Goal: Register for event/course: Sign up to attend an event or enroll in a course

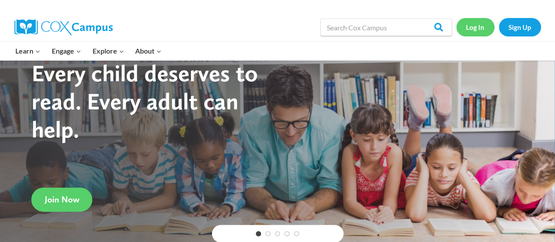
click at [474, 25] on link "Log In" at bounding box center [476, 27] width 38 height 18
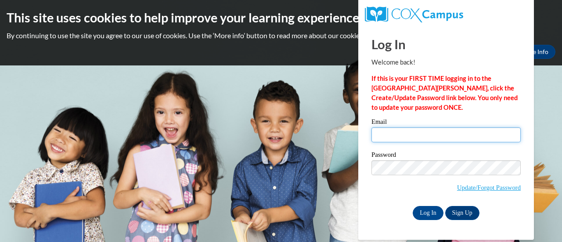
click at [382, 138] on input "Email" at bounding box center [445, 134] width 149 height 15
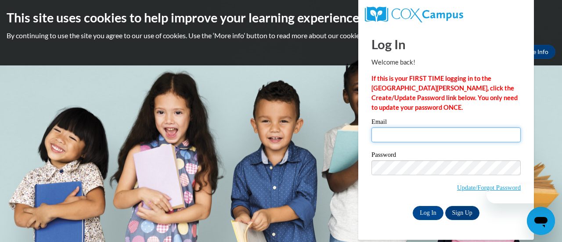
type input "[EMAIL_ADDRESS][DOMAIN_NAME]"
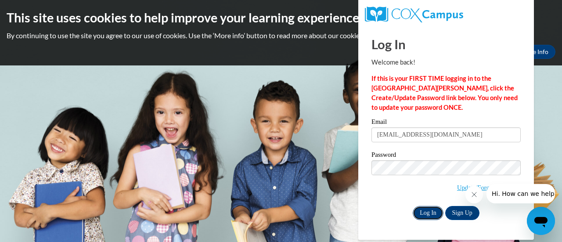
click at [425, 212] on input "Log In" at bounding box center [428, 213] width 31 height 14
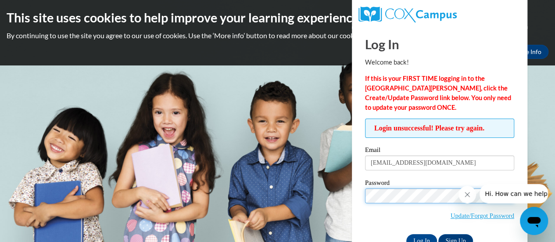
click at [407, 234] on input "Log In" at bounding box center [422, 241] width 31 height 14
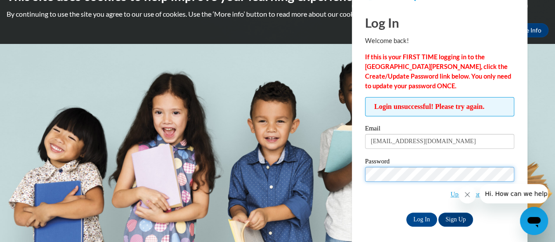
scroll to position [23, 0]
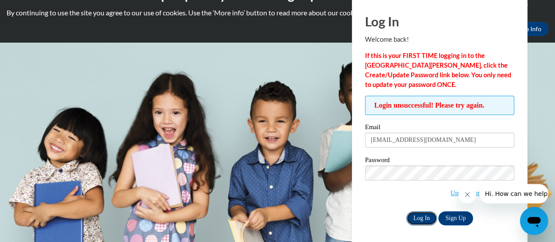
click at [418, 217] on input "Log In" at bounding box center [422, 218] width 31 height 14
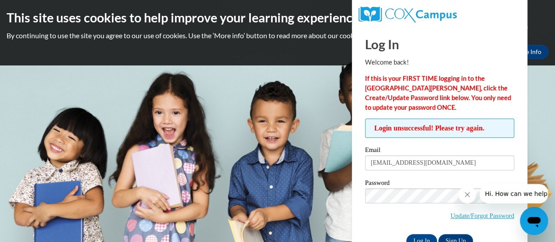
scroll to position [25, 0]
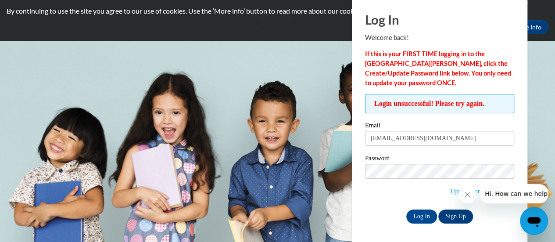
click at [464, 195] on icon "Close message from company" at bounding box center [467, 194] width 7 height 7
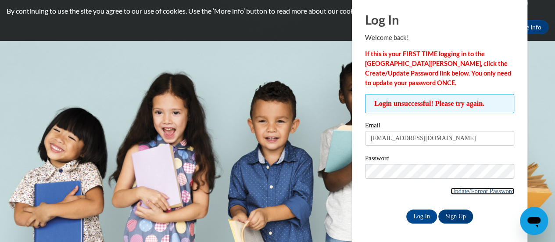
click at [476, 188] on link "Update/Forgot Password" at bounding box center [483, 190] width 64 height 7
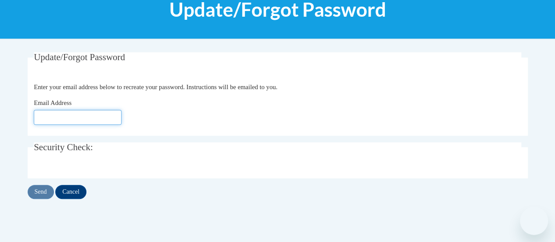
drag, startPoint x: 0, startPoint y: 0, endPoint x: 51, endPoint y: 113, distance: 124.4
click at [51, 113] on input "Email Address" at bounding box center [78, 117] width 88 height 15
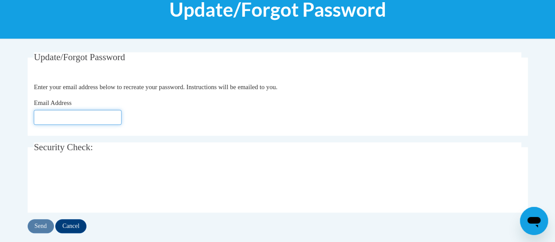
type input "[EMAIL_ADDRESS][DOMAIN_NAME]"
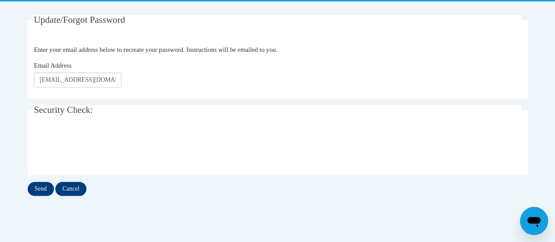
scroll to position [162, 0]
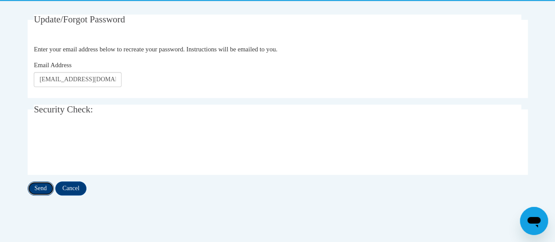
click at [36, 187] on input "Send" at bounding box center [41, 188] width 26 height 14
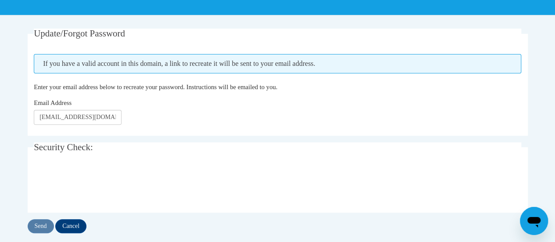
scroll to position [156, 0]
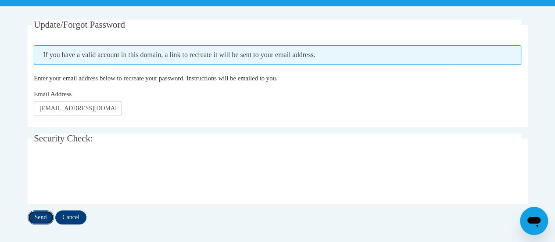
click at [38, 219] on input "Send" at bounding box center [41, 217] width 26 height 14
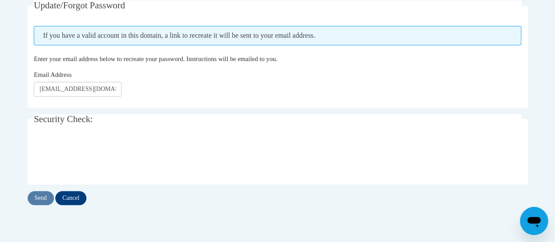
scroll to position [176, 0]
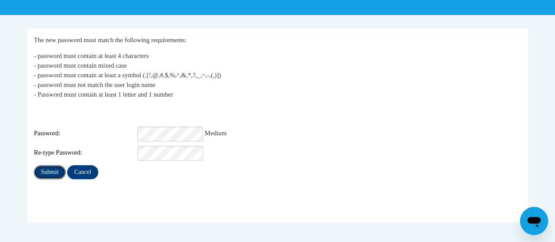
click at [56, 166] on input "Submit" at bounding box center [50, 172] width 32 height 14
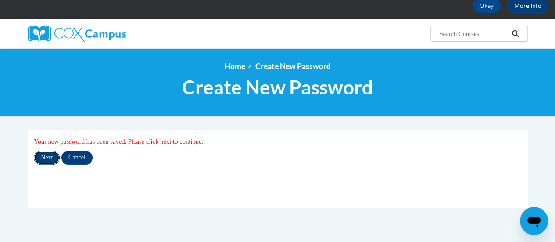
click at [46, 161] on input "Next" at bounding box center [47, 158] width 26 height 14
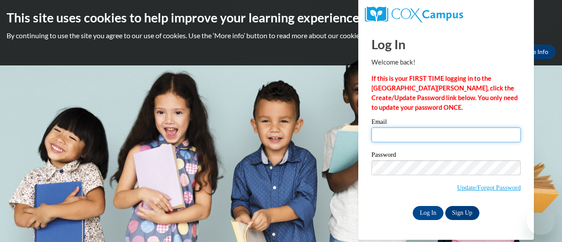
type input "[EMAIL_ADDRESS][DOMAIN_NAME]"
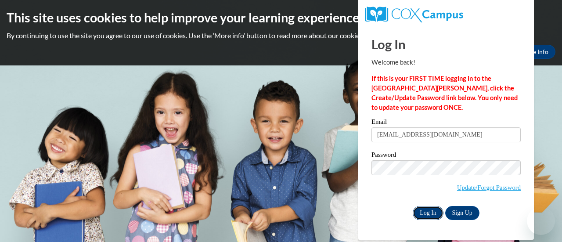
drag, startPoint x: 0, startPoint y: 0, endPoint x: 419, endPoint y: 213, distance: 469.9
click at [419, 213] on input "Log In" at bounding box center [428, 213] width 31 height 14
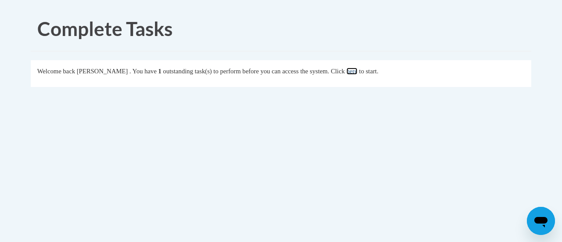
click at [357, 73] on link "here" at bounding box center [351, 71] width 11 height 7
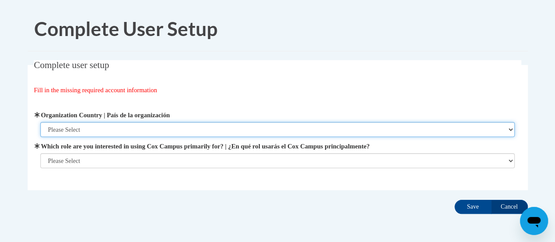
click at [79, 130] on select "Please Select [GEOGRAPHIC_DATA] | [GEOGRAPHIC_DATA] Outside of [GEOGRAPHIC_DATA…" at bounding box center [277, 129] width 475 height 15
select select "ad49bcad-a171-4b2e-b99c-48b446064914"
click at [40, 122] on select "Please Select [GEOGRAPHIC_DATA] | [GEOGRAPHIC_DATA] Outside of [GEOGRAPHIC_DATA…" at bounding box center [277, 129] width 475 height 15
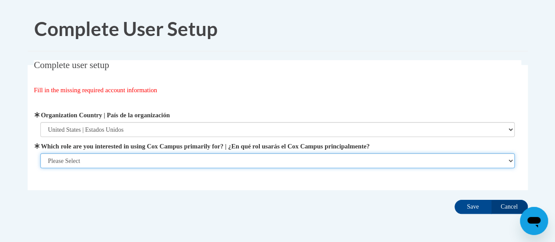
click at [83, 163] on select "Please Select College/University | Colegio/Universidad Community/Nonprofit Part…" at bounding box center [277, 160] width 475 height 15
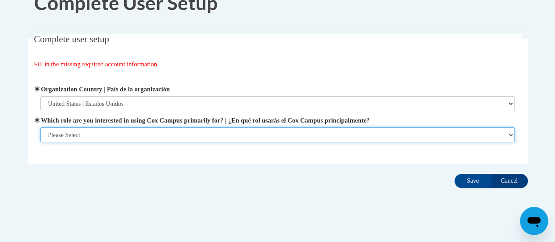
scroll to position [34, 0]
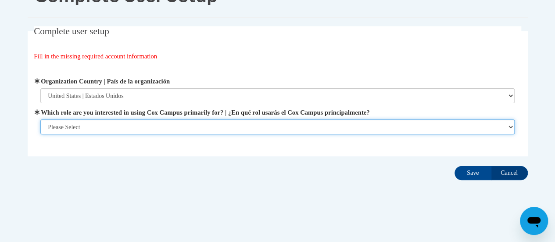
click at [133, 129] on select "Please Select College/University | Colegio/Universidad Community/Nonprofit Part…" at bounding box center [277, 126] width 475 height 15
select select "fbf2d438-af2f-41f8-98f1-81c410e29de3"
click at [40, 134] on select "Please Select College/University | Colegio/Universidad Community/Nonprofit Part…" at bounding box center [277, 126] width 475 height 15
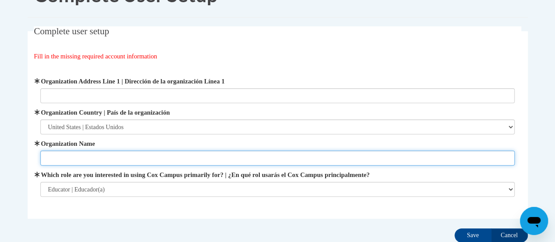
click at [77, 161] on input "Organization Name" at bounding box center [277, 158] width 475 height 15
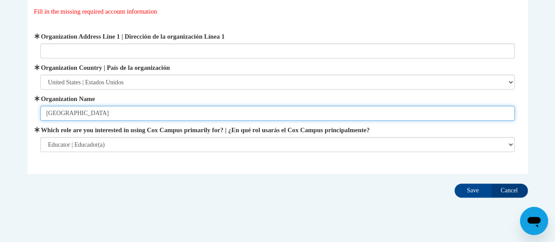
type input "Altoona Elementary School"
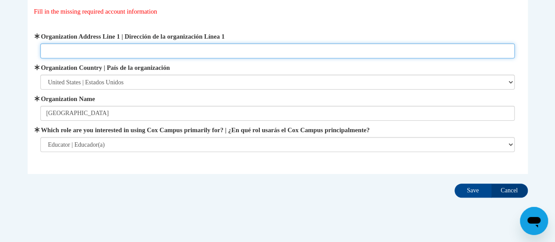
click at [49, 49] on input "Organization Address Line 1 | Dirección de la organización Línea 1" at bounding box center [277, 50] width 475 height 15
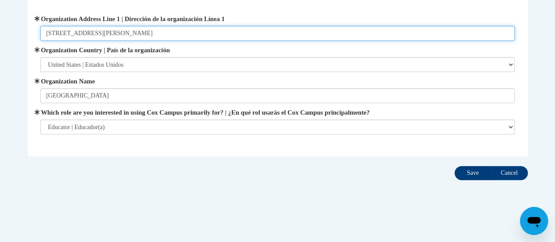
type input "157 Bartlett Ave"
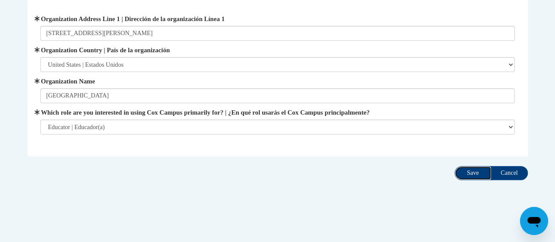
click at [467, 175] on input "Save" at bounding box center [473, 173] width 37 height 14
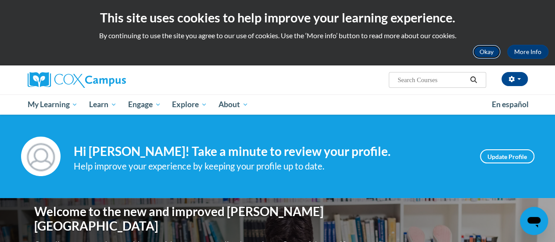
click at [488, 50] on button "Okay" at bounding box center [487, 52] width 28 height 14
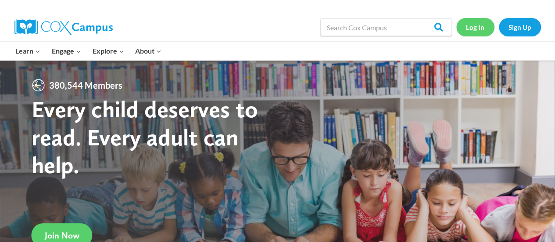
drag, startPoint x: 0, startPoint y: 0, endPoint x: 468, endPoint y: 25, distance: 468.7
click at [468, 25] on link "Log In" at bounding box center [476, 27] width 38 height 18
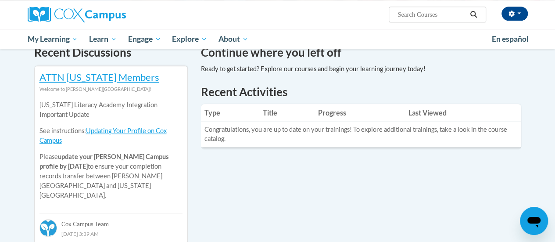
scroll to position [295, 0]
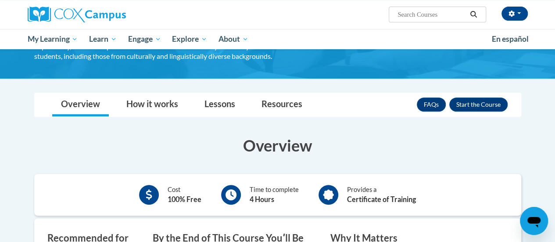
scroll to position [140, 0]
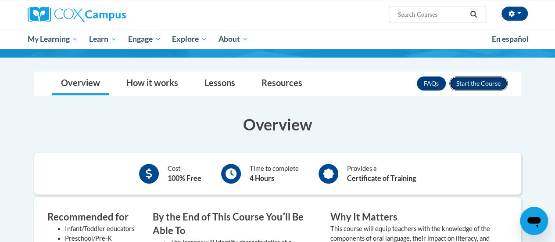
click at [482, 84] on button "Enroll" at bounding box center [479, 83] width 58 height 14
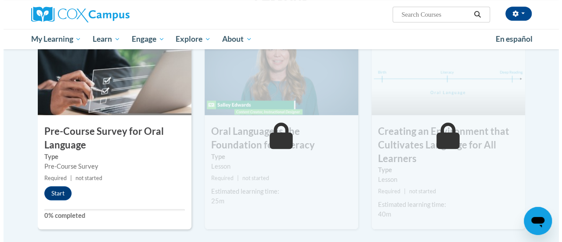
scroll to position [223, 0]
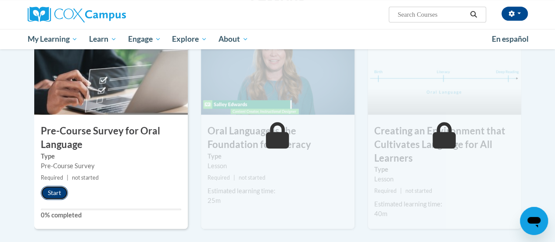
click at [56, 189] on button "Start" at bounding box center [54, 193] width 27 height 14
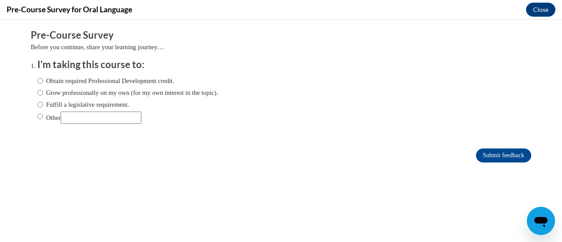
scroll to position [0, 0]
click at [37, 81] on input "Obtain required Professional Development credit." at bounding box center [40, 81] width 6 height 10
radio input "true"
click at [491, 160] on input "Submit feedback" at bounding box center [503, 155] width 55 height 14
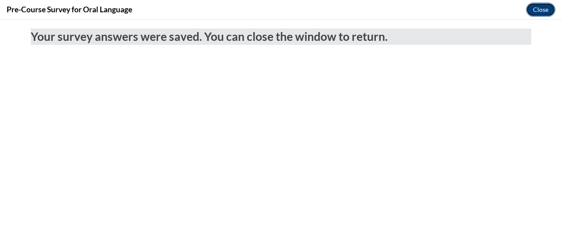
click at [539, 9] on button "Close" at bounding box center [540, 10] width 29 height 14
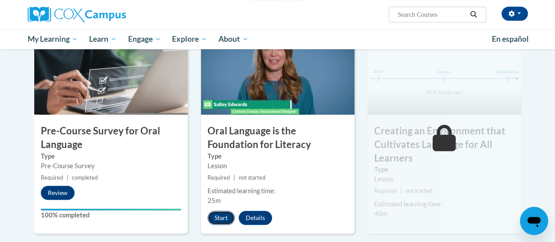
click at [220, 218] on button "Start" at bounding box center [221, 218] width 27 height 14
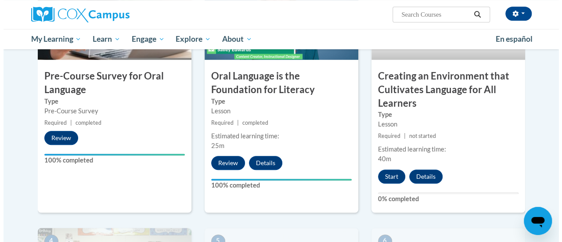
scroll to position [278, 0]
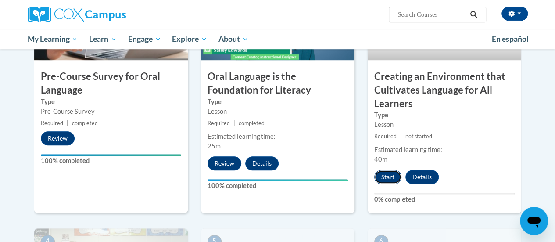
click at [382, 179] on button "Start" at bounding box center [388, 177] width 27 height 14
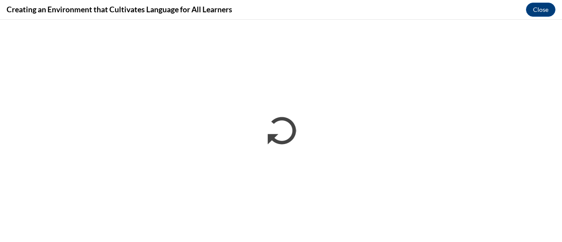
scroll to position [0, 0]
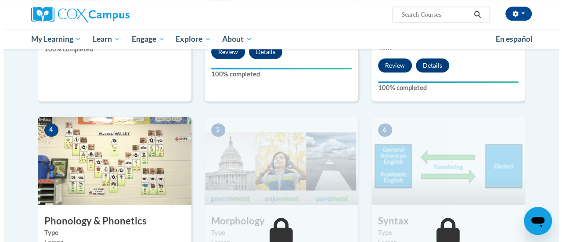
scroll to position [494, 0]
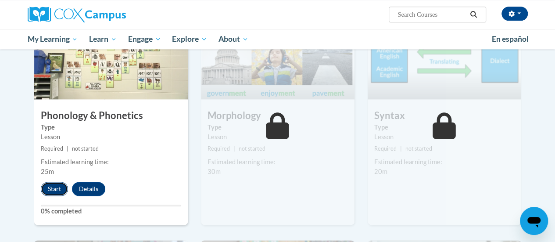
click at [51, 187] on button "Start" at bounding box center [54, 189] width 27 height 14
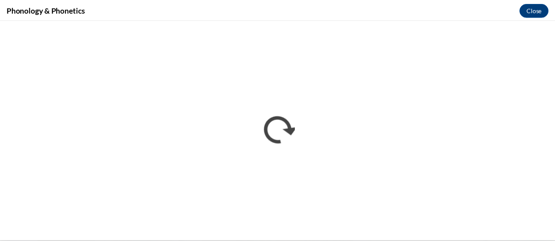
scroll to position [0, 0]
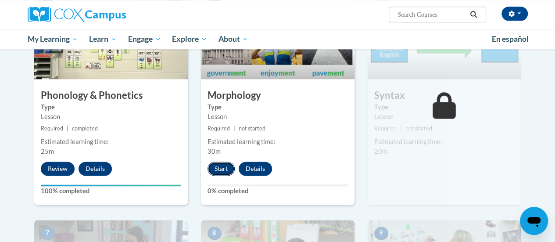
click at [223, 167] on button "Start" at bounding box center [221, 169] width 27 height 14
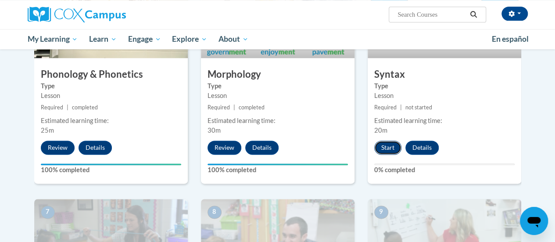
click at [386, 147] on button "Start" at bounding box center [388, 148] width 27 height 14
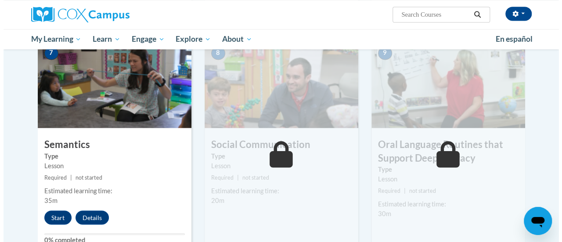
scroll to position [707, 0]
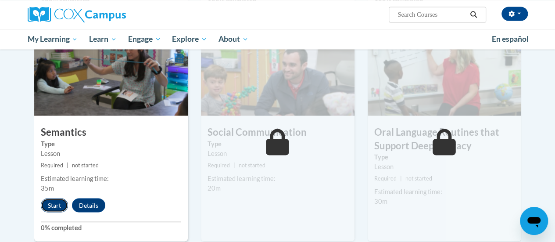
click at [49, 206] on button "Start" at bounding box center [54, 205] width 27 height 14
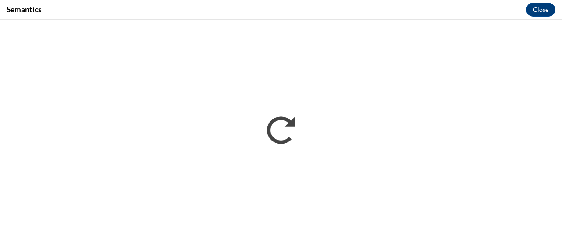
scroll to position [0, 0]
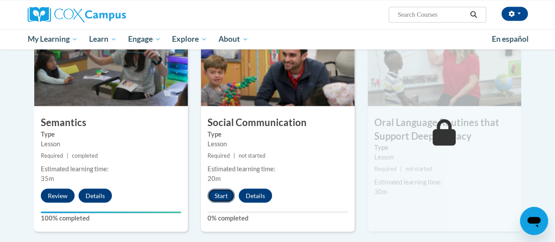
click at [217, 195] on button "Start" at bounding box center [221, 195] width 27 height 14
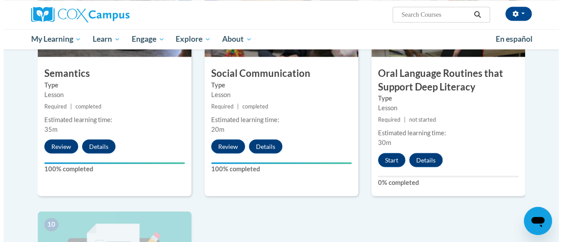
scroll to position [760, 0]
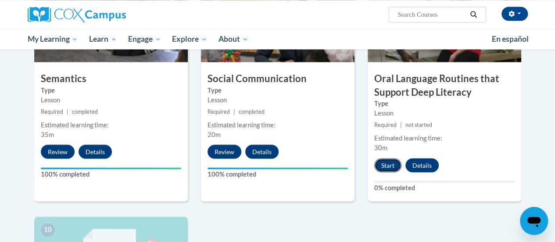
click at [386, 165] on button "Start" at bounding box center [388, 165] width 27 height 14
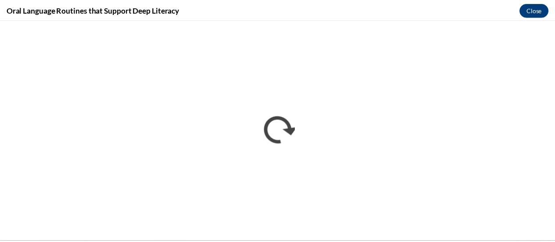
scroll to position [0, 0]
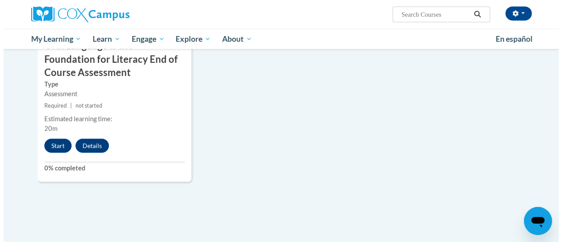
scroll to position [985, 0]
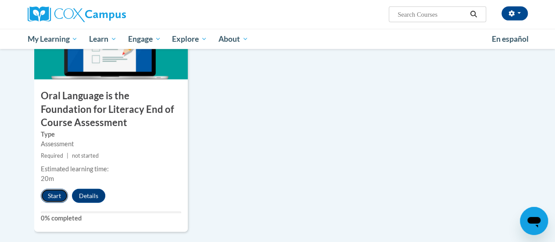
click at [54, 197] on button "Start" at bounding box center [54, 196] width 27 height 14
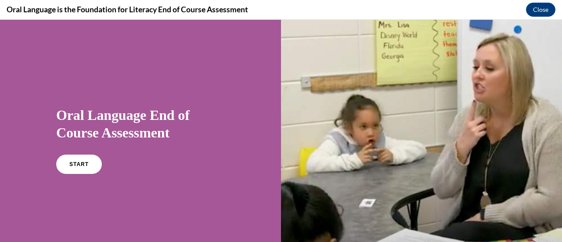
scroll to position [0, 0]
click at [80, 166] on span "START" at bounding box center [79, 164] width 20 height 7
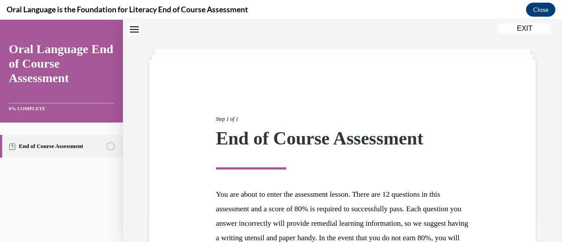
scroll to position [161, 0]
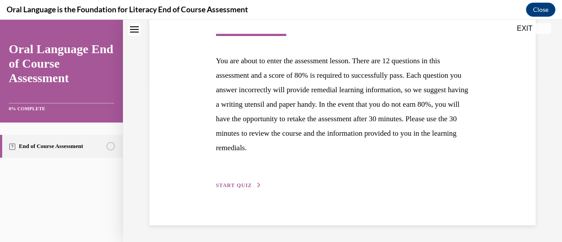
click at [235, 185] on span "START QUIZ" at bounding box center [234, 185] width 36 height 6
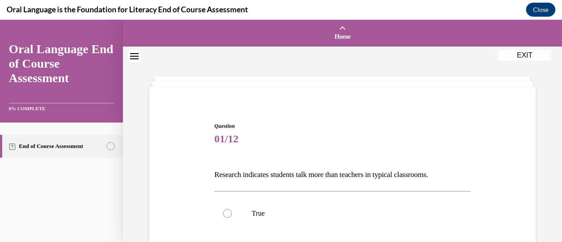
scroll to position [104, 0]
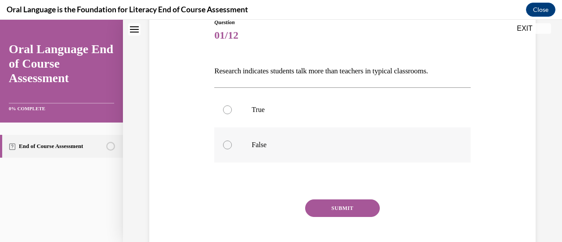
click at [251, 153] on label "False" at bounding box center [342, 144] width 256 height 35
click at [232, 149] on input "False" at bounding box center [227, 145] width 9 height 9
radio input "true"
click at [325, 208] on button "SUBMIT" at bounding box center [342, 208] width 75 height 18
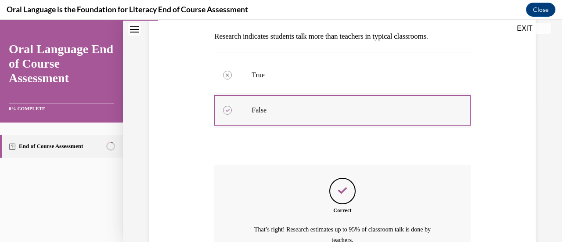
scroll to position [231, 0]
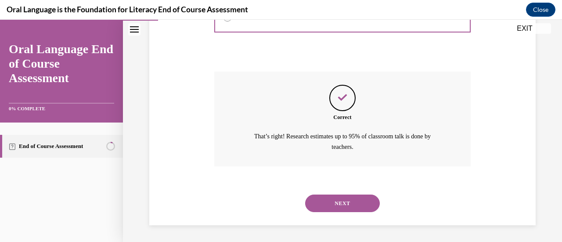
click at [331, 199] on button "NEXT" at bounding box center [342, 204] width 75 height 18
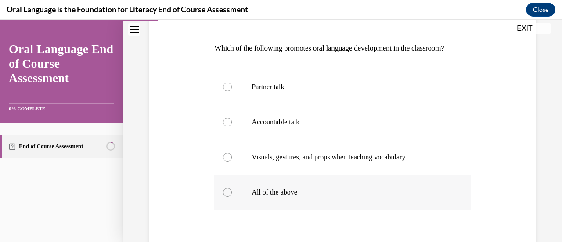
scroll to position [151, 0]
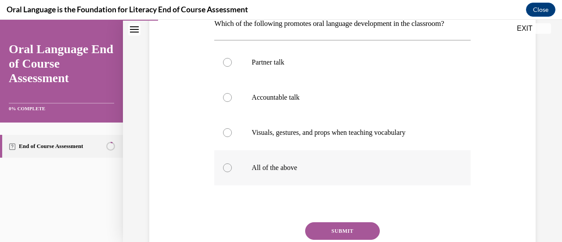
click at [271, 169] on p "All of the above" at bounding box center [350, 167] width 197 height 9
click at [232, 169] on input "All of the above" at bounding box center [227, 167] width 9 height 9
radio input "true"
click at [338, 232] on button "SUBMIT" at bounding box center [342, 231] width 75 height 18
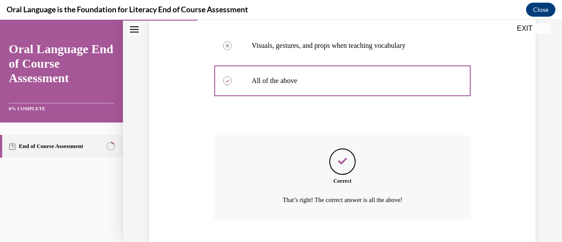
scroll to position [285, 0]
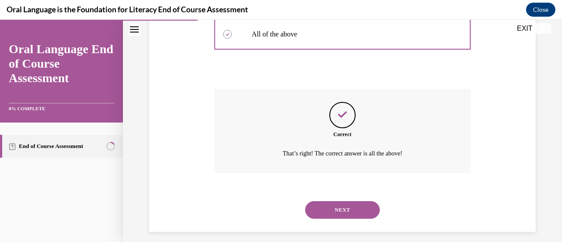
click at [334, 208] on button "NEXT" at bounding box center [342, 210] width 75 height 18
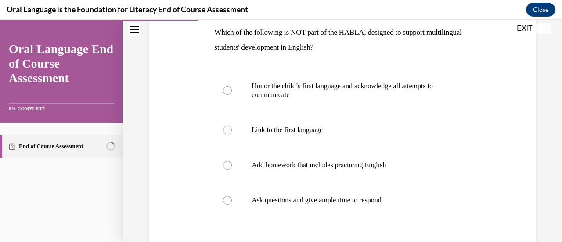
scroll to position [146, 0]
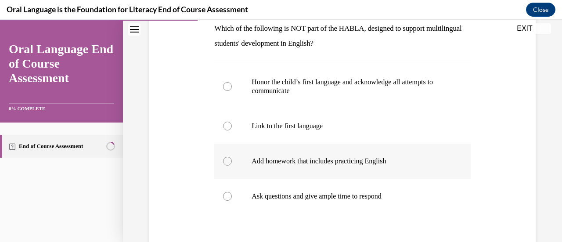
click at [328, 168] on label "Add homework that includes practicing English" at bounding box center [342, 161] width 256 height 35
click at [232, 166] on input "Add homework that includes practicing English" at bounding box center [227, 161] width 9 height 9
radio input "true"
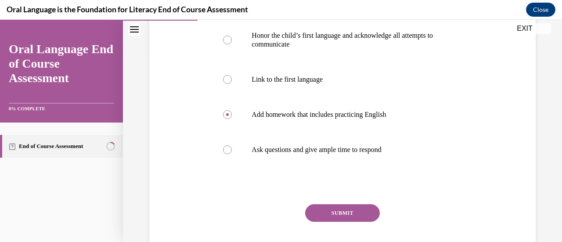
scroll to position [210, 0]
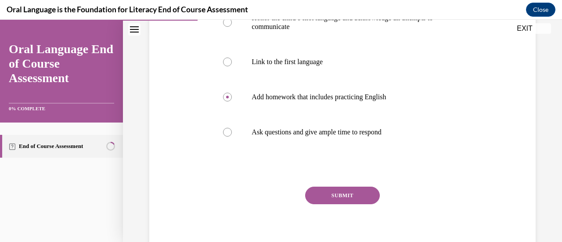
click at [329, 192] on button "SUBMIT" at bounding box center [342, 196] width 75 height 18
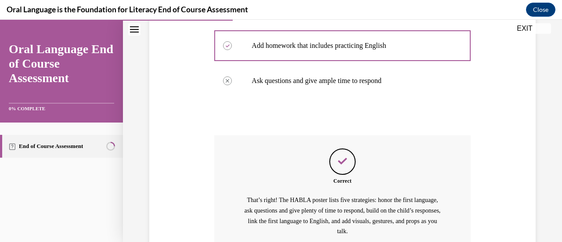
scroll to position [346, 0]
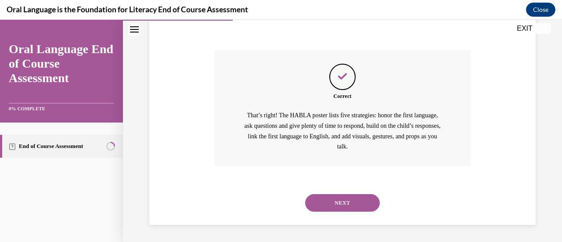
click at [333, 203] on button "NEXT" at bounding box center [342, 203] width 75 height 18
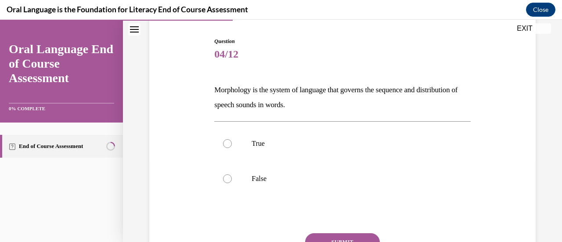
scroll to position [86, 0]
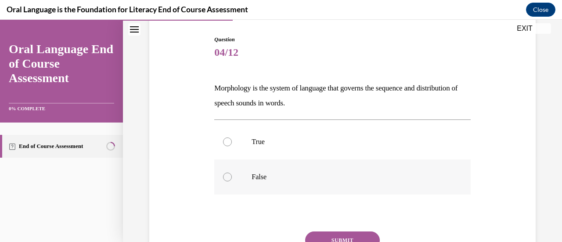
click at [257, 169] on label "False" at bounding box center [342, 176] width 256 height 35
click at [232, 173] on input "False" at bounding box center [227, 177] width 9 height 9
radio input "true"
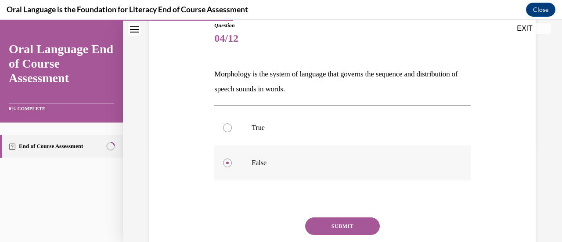
scroll to position [97, 0]
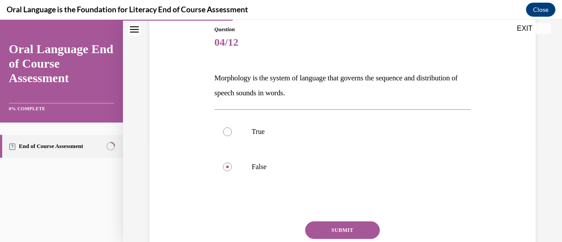
click at [335, 231] on button "SUBMIT" at bounding box center [342, 230] width 75 height 18
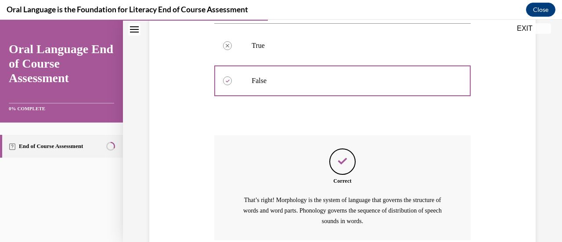
scroll to position [257, 0]
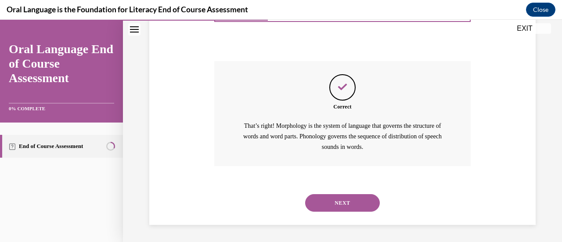
click at [326, 201] on button "NEXT" at bounding box center [342, 203] width 75 height 18
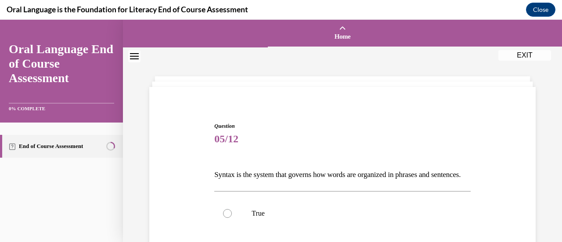
scroll to position [59, 0]
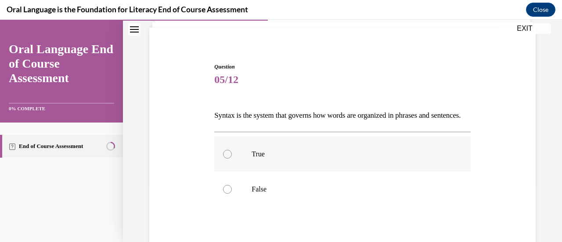
click at [279, 159] on p "True" at bounding box center [350, 154] width 197 height 9
click at [232, 159] on input "True" at bounding box center [227, 154] width 9 height 9
radio input "true"
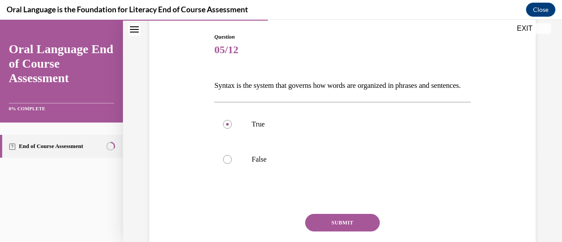
click at [325, 231] on button "SUBMIT" at bounding box center [342, 223] width 75 height 18
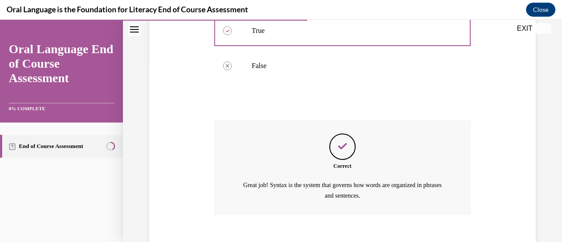
scroll to position [246, 0]
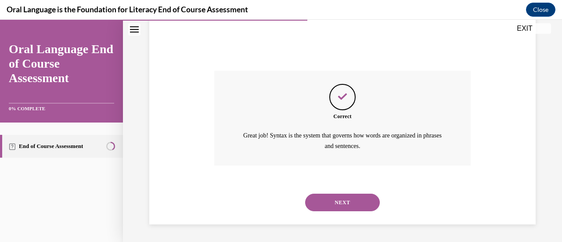
click at [339, 202] on button "NEXT" at bounding box center [342, 203] width 75 height 18
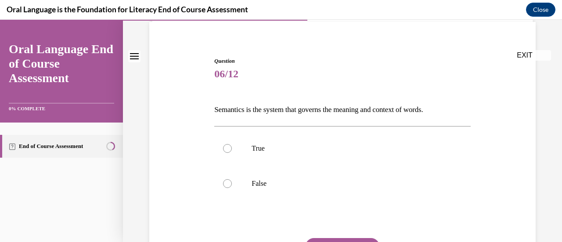
scroll to position [67, 0]
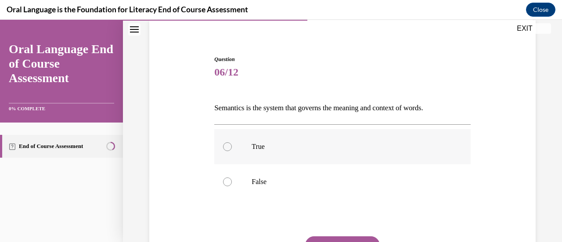
click at [283, 151] on label "True" at bounding box center [342, 146] width 256 height 35
click at [232, 151] on input "True" at bounding box center [227, 146] width 9 height 9
radio input "true"
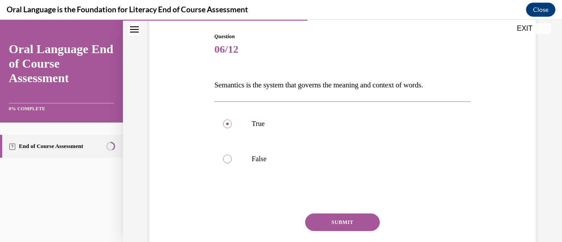
click at [337, 225] on button "SUBMIT" at bounding box center [342, 222] width 75 height 18
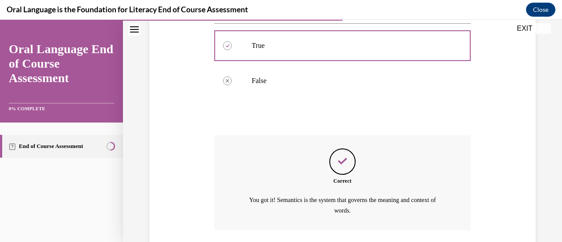
scroll to position [231, 0]
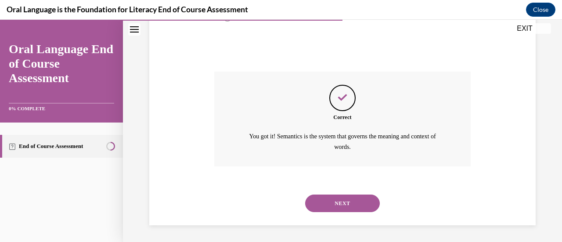
click at [331, 202] on button "NEXT" at bounding box center [342, 204] width 75 height 18
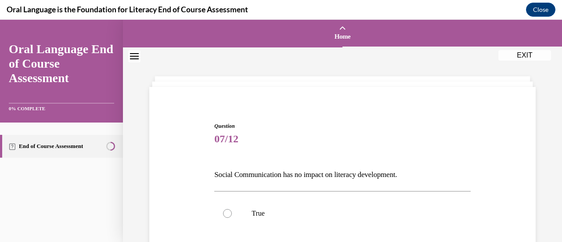
scroll to position [77, 0]
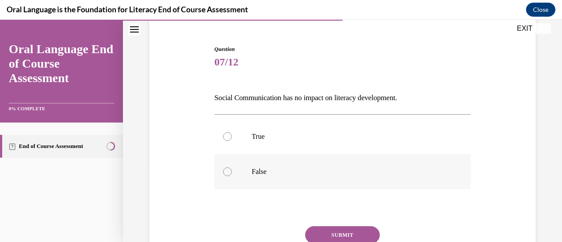
click at [277, 177] on label "False" at bounding box center [342, 171] width 256 height 35
click at [232, 176] on input "False" at bounding box center [227, 171] width 9 height 9
radio input "true"
click at [337, 236] on button "SUBMIT" at bounding box center [342, 235] width 75 height 18
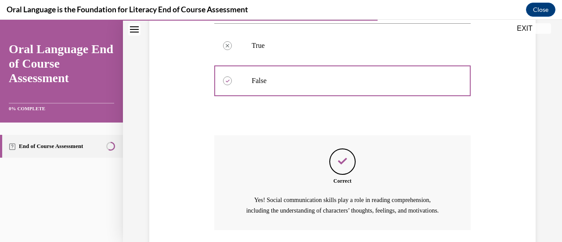
scroll to position [242, 0]
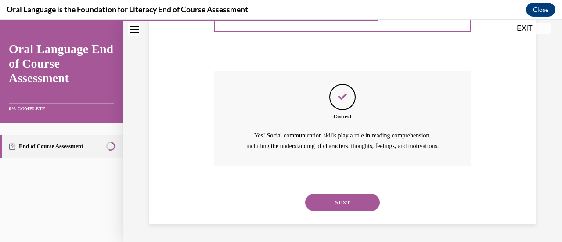
click at [350, 206] on button "NEXT" at bounding box center [342, 203] width 75 height 18
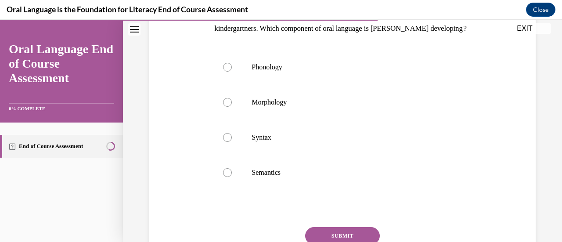
scroll to position [162, 0]
click at [274, 71] on p "Phonology" at bounding box center [350, 66] width 197 height 9
click at [232, 71] on input "Phonology" at bounding box center [227, 66] width 9 height 9
radio input "true"
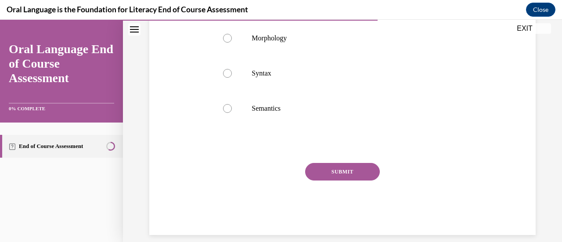
click at [335, 180] on button "SUBMIT" at bounding box center [342, 172] width 75 height 18
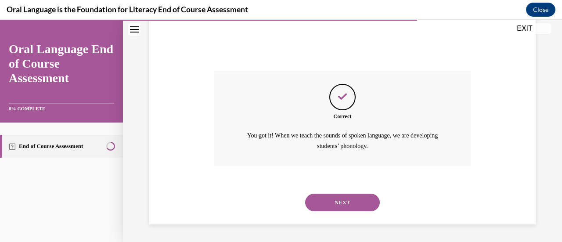
scroll to position [332, 0]
click at [339, 203] on button "NEXT" at bounding box center [342, 203] width 75 height 18
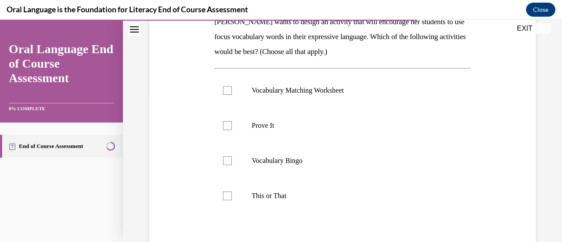
scroll to position [135, 0]
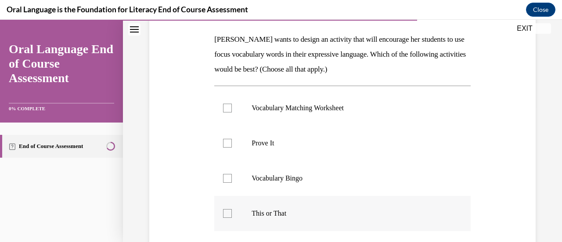
click at [275, 215] on p "This or That" at bounding box center [350, 213] width 197 height 9
click at [232, 215] on input "This or That" at bounding box center [227, 213] width 9 height 9
checkbox input "true"
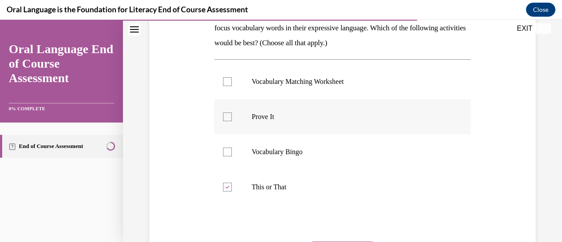
click at [273, 125] on label "Prove It" at bounding box center [342, 116] width 256 height 35
click at [232, 121] on input "Prove It" at bounding box center [227, 116] width 9 height 9
checkbox input "true"
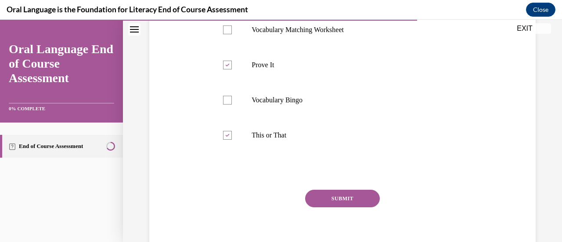
click at [338, 196] on button "SUBMIT" at bounding box center [342, 199] width 75 height 18
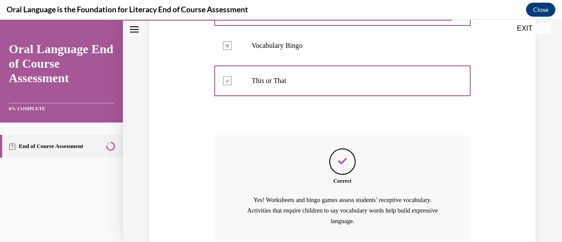
scroll to position [342, 0]
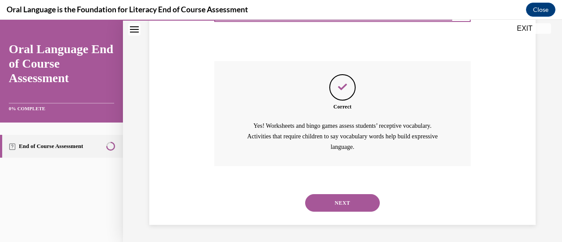
click at [340, 206] on button "NEXT" at bounding box center [342, 203] width 75 height 18
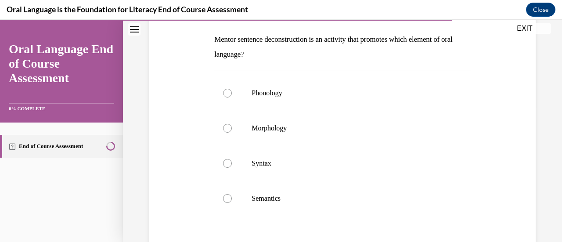
scroll to position [148, 0]
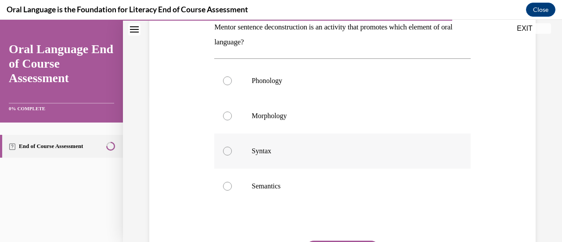
click at [288, 157] on label "Syntax" at bounding box center [342, 150] width 256 height 35
click at [232, 155] on input "Syntax" at bounding box center [227, 151] width 9 height 9
radio input "true"
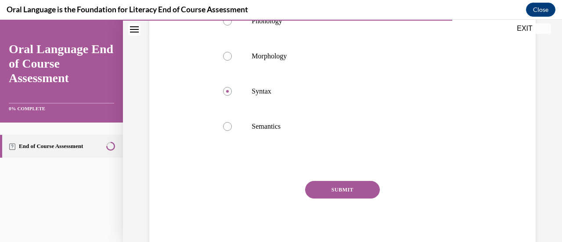
click at [336, 190] on button "SUBMIT" at bounding box center [342, 190] width 75 height 18
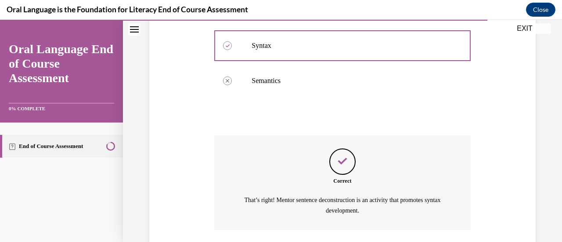
scroll to position [317, 0]
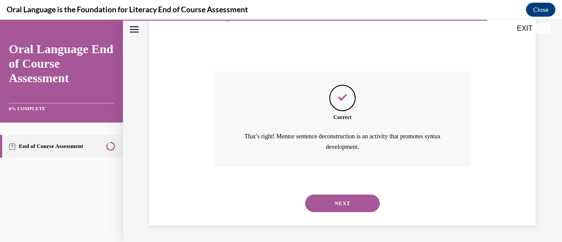
click at [342, 201] on button "NEXT" at bounding box center [342, 204] width 75 height 18
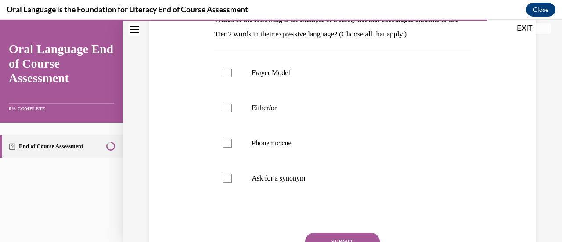
scroll to position [158, 0]
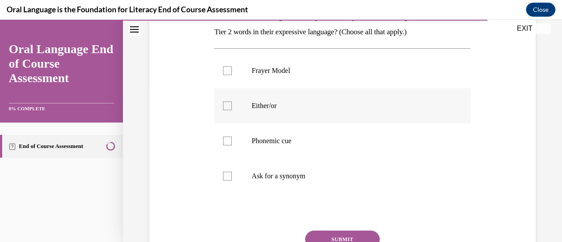
click at [265, 106] on p "Either/or" at bounding box center [350, 105] width 197 height 9
click at [232, 106] on input "Either/or" at bounding box center [227, 105] width 9 height 9
checkbox input "true"
click at [268, 137] on p "Phonemic cue" at bounding box center [350, 141] width 197 height 9
click at [232, 137] on input "Phonemic cue" at bounding box center [227, 141] width 9 height 9
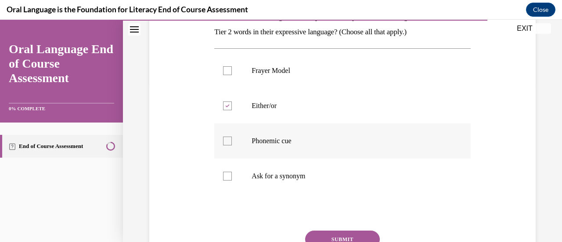
checkbox input "true"
click at [275, 178] on p "Ask for a synonym" at bounding box center [350, 176] width 197 height 9
click at [232, 178] on input "Ask for a synonym" at bounding box center [227, 176] width 9 height 9
checkbox input "true"
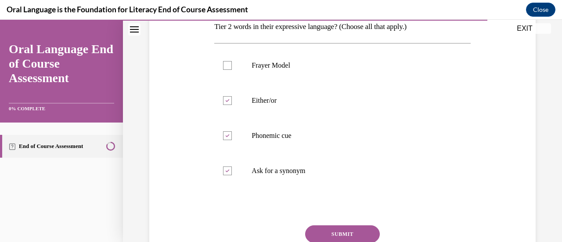
scroll to position [180, 0]
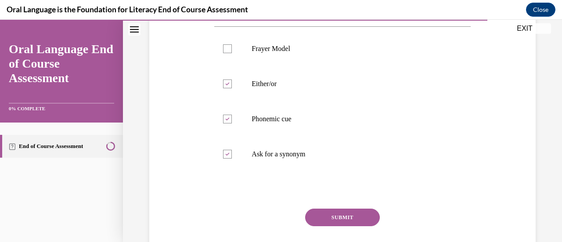
click at [339, 216] on button "SUBMIT" at bounding box center [342, 218] width 75 height 18
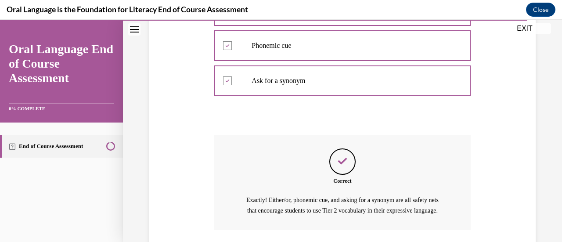
scroll to position [327, 0]
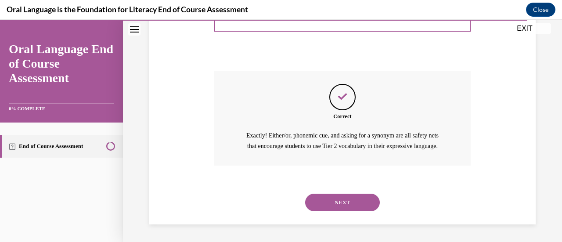
click at [353, 207] on button "NEXT" at bounding box center [342, 203] width 75 height 18
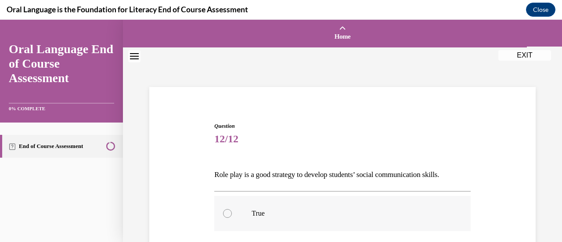
scroll to position [87, 0]
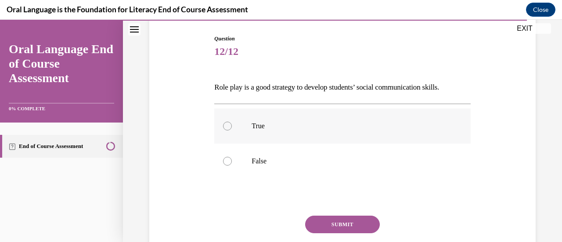
click at [272, 119] on label "True" at bounding box center [342, 125] width 256 height 35
click at [232, 122] on input "True" at bounding box center [227, 126] width 9 height 9
radio input "true"
click at [326, 228] on button "SUBMIT" at bounding box center [342, 225] width 75 height 18
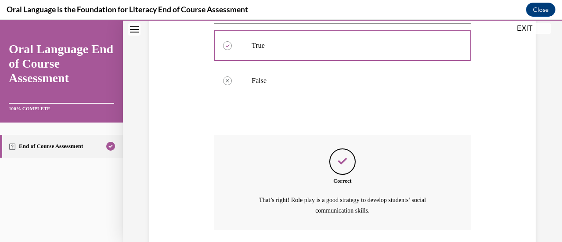
scroll to position [231, 0]
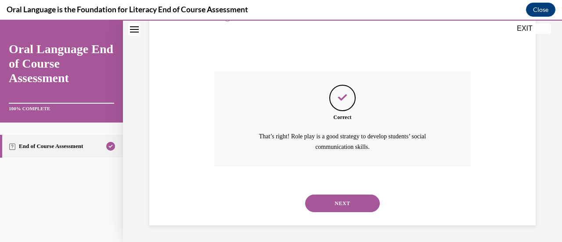
click at [343, 207] on button "NEXT" at bounding box center [342, 204] width 75 height 18
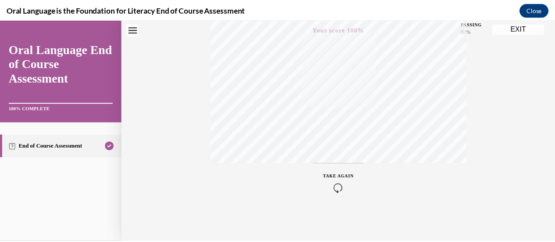
scroll to position [0, 0]
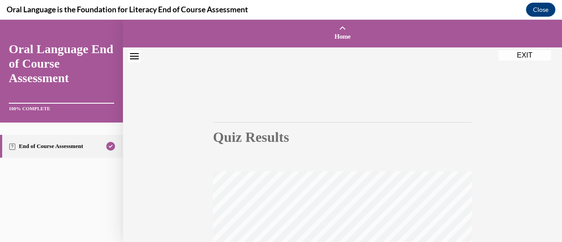
click at [527, 51] on button "EXIT" at bounding box center [524, 55] width 53 height 11
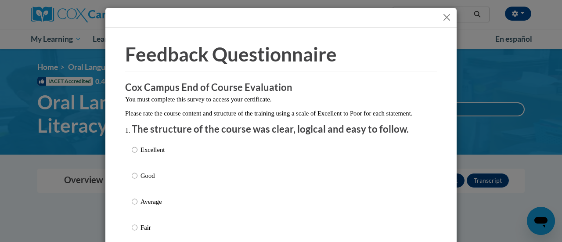
scroll to position [93, 0]
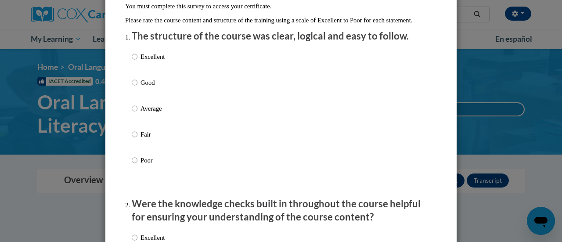
click at [144, 87] on p "Good" at bounding box center [153, 83] width 24 height 10
click at [137, 87] on input "Good" at bounding box center [135, 83] width 6 height 10
radio input "true"
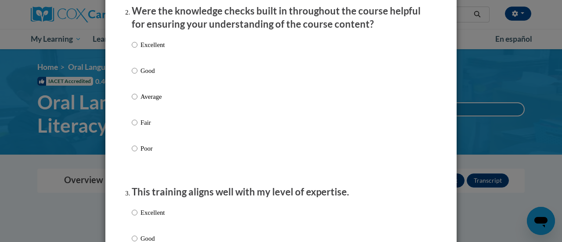
scroll to position [285, 0]
click at [141, 76] on p "Good" at bounding box center [153, 71] width 24 height 10
click at [137, 76] on input "Good" at bounding box center [135, 71] width 6 height 10
radio input "true"
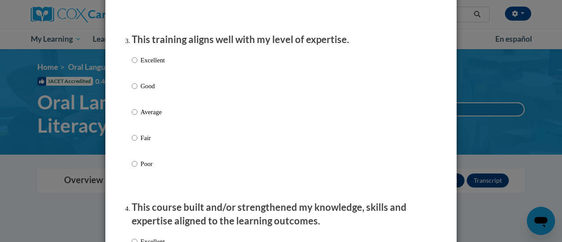
scroll to position [441, 0]
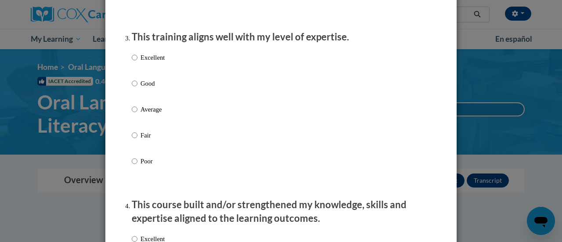
click at [151, 101] on label "Good" at bounding box center [148, 91] width 33 height 24
click at [137, 88] on input "Good" at bounding box center [135, 84] width 6 height 10
radio input "true"
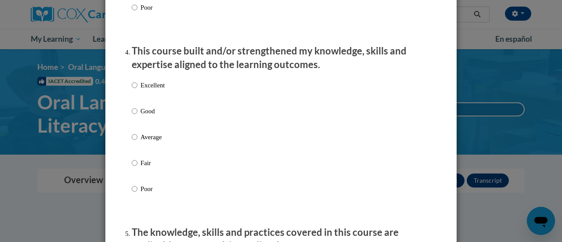
scroll to position [595, 0]
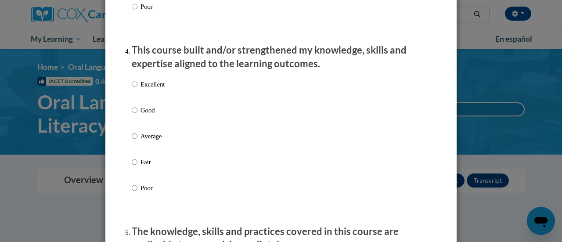
click at [143, 115] on p "Good" at bounding box center [153, 110] width 24 height 10
click at [137, 115] on input "Good" at bounding box center [135, 110] width 6 height 10
radio input "true"
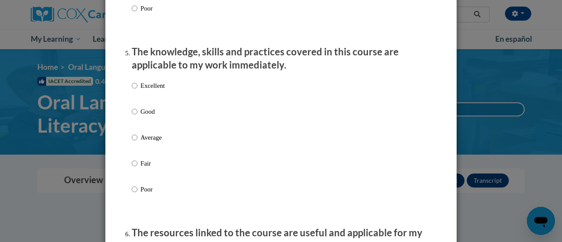
scroll to position [775, 0]
click at [134, 122] on label "Good" at bounding box center [148, 118] width 33 height 24
click at [134, 116] on input "Good" at bounding box center [135, 111] width 6 height 10
radio input "true"
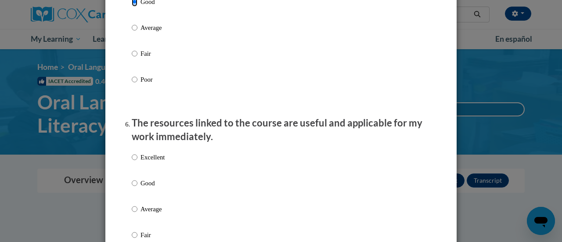
scroll to position [973, 0]
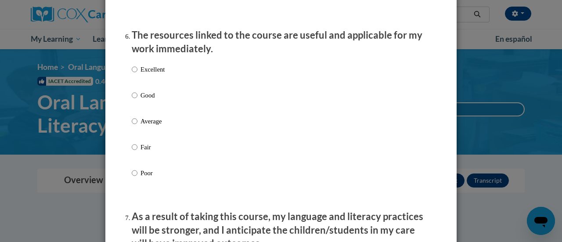
click at [144, 100] on p "Good" at bounding box center [153, 95] width 24 height 10
click at [137, 100] on input "Good" at bounding box center [135, 95] width 6 height 10
radio input "true"
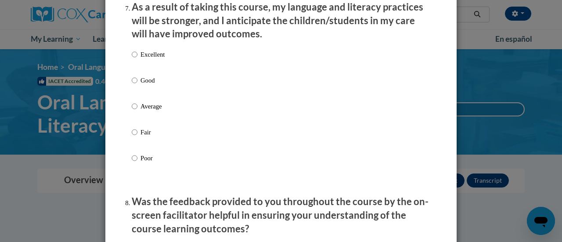
click at [143, 85] on p "Good" at bounding box center [153, 81] width 24 height 10
click at [137, 85] on input "Good" at bounding box center [135, 81] width 6 height 10
radio input "true"
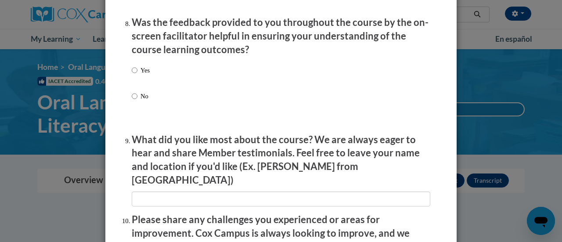
click at [134, 84] on label "Yes" at bounding box center [141, 77] width 18 height 24
click at [134, 75] on input "Yes" at bounding box center [135, 70] width 6 height 10
radio input "true"
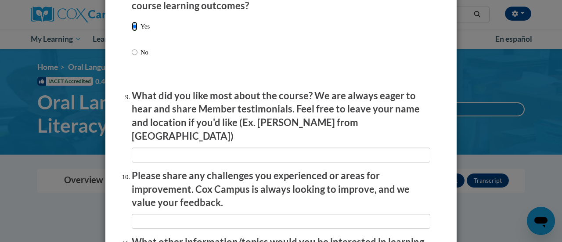
scroll to position [1431, 0]
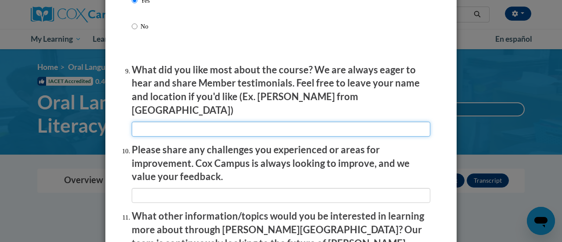
click at [166, 130] on input "textbox" at bounding box center [281, 129] width 299 height 15
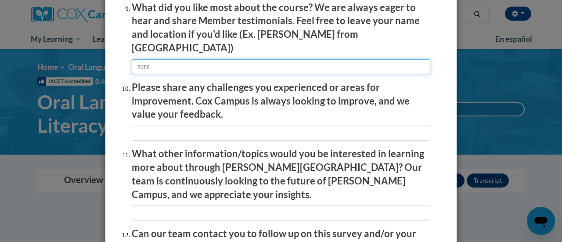
type input "none"
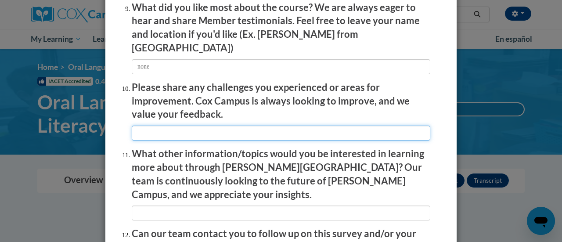
click at [151, 126] on input "textbox" at bounding box center [281, 133] width 299 height 15
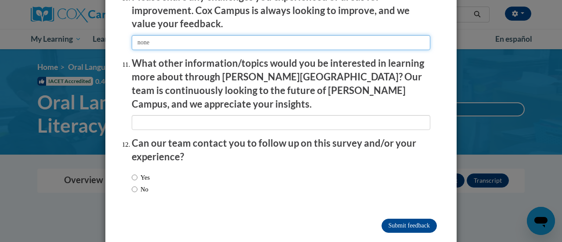
type input "none"
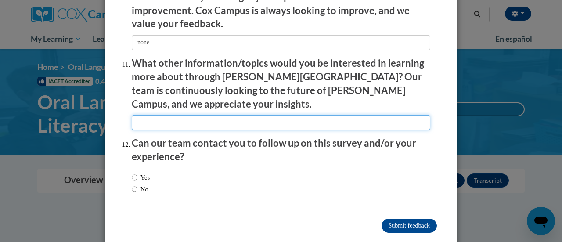
click at [143, 115] on input "textbox" at bounding box center [281, 122] width 299 height 15
type input "none"
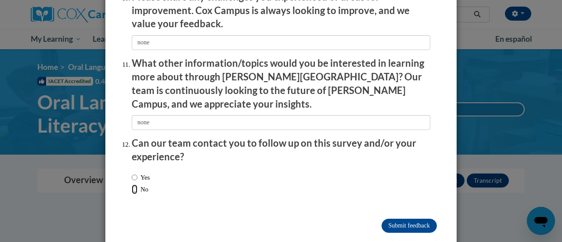
click at [132, 184] on input "No" at bounding box center [135, 189] width 6 height 10
radio input "true"
click at [404, 219] on input "Submit feedback" at bounding box center [409, 226] width 55 height 14
